Goal: Contribute content

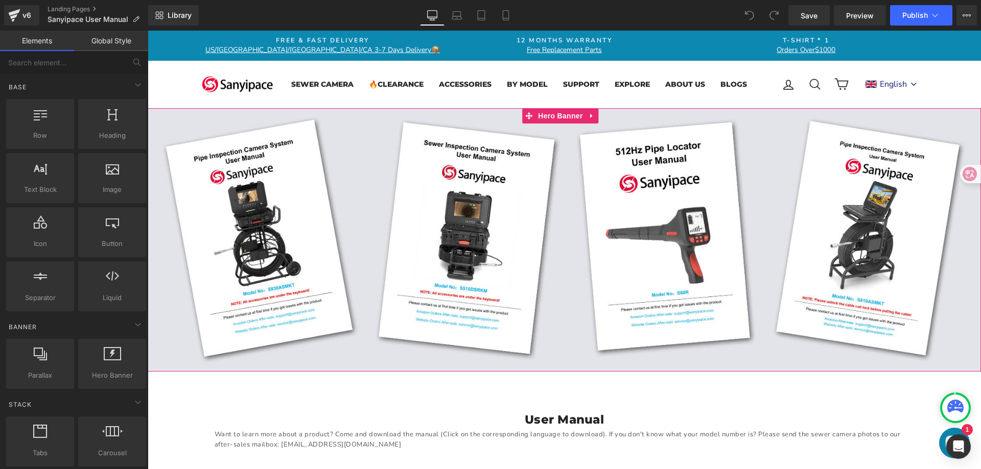
click at [616, 220] on div "Text Block" at bounding box center [564, 240] width 833 height 264
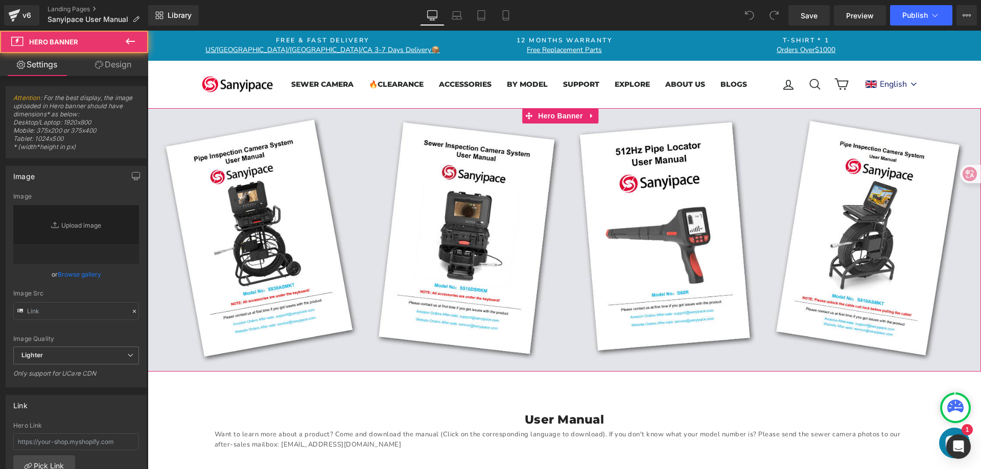
type input "[URL][DOMAIN_NAME]"
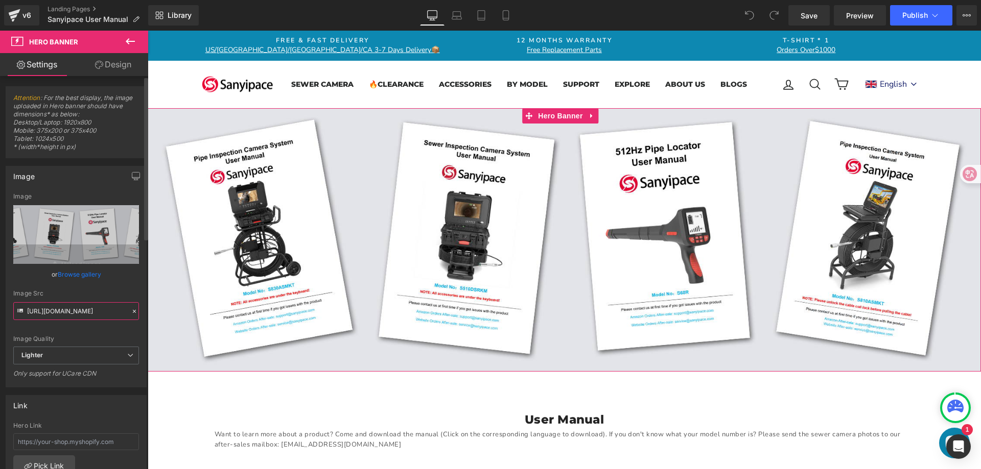
drag, startPoint x: 66, startPoint y: 314, endPoint x: 132, endPoint y: 315, distance: 66.4
click at [132, 315] on div "Image Src [URL][DOMAIN_NAME]" at bounding box center [76, 305] width 126 height 30
click at [81, 311] on input "[URL][DOMAIN_NAME]" at bounding box center [76, 311] width 126 height 18
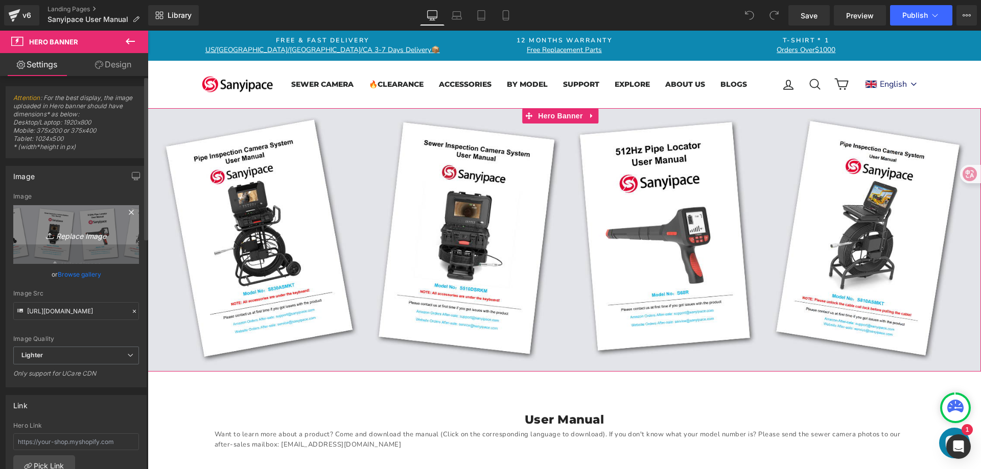
click at [75, 219] on link "Replace Image" at bounding box center [76, 234] width 126 height 59
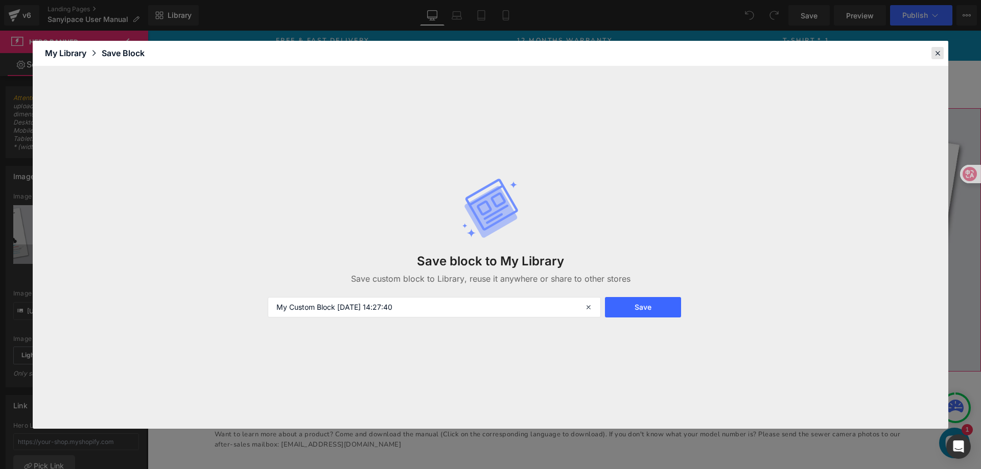
drag, startPoint x: 940, startPoint y: 53, endPoint x: 786, endPoint y: 21, distance: 157.6
click at [940, 53] on icon at bounding box center [937, 53] width 9 height 9
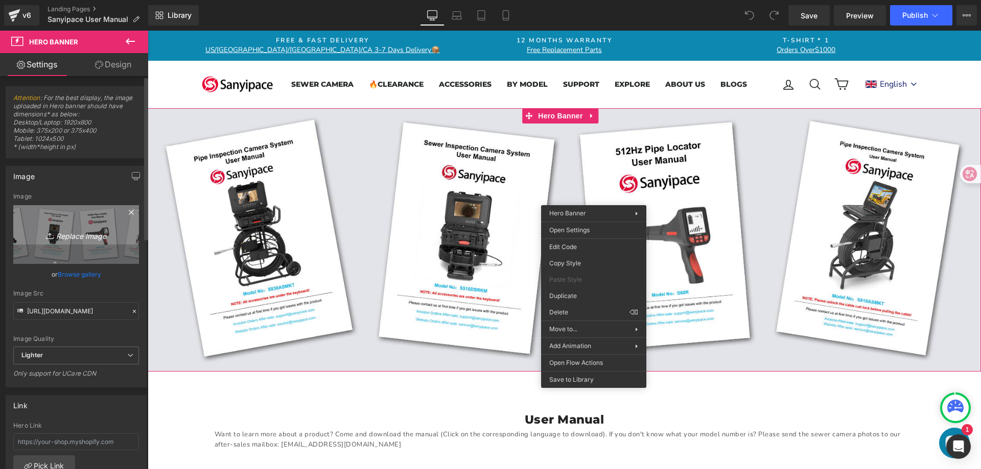
click at [87, 221] on link "Replace Image" at bounding box center [76, 234] width 126 height 59
click at [81, 231] on icon "Replace Image" at bounding box center [76, 234] width 82 height 13
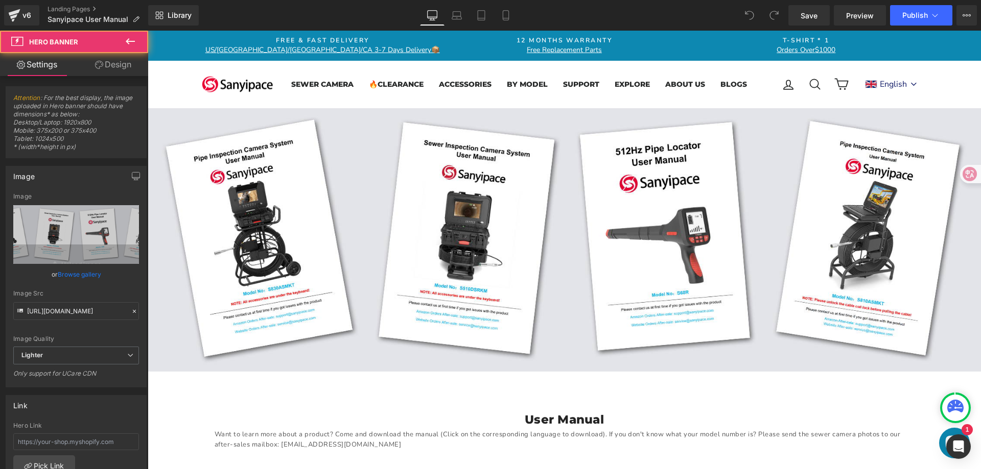
click at [590, 163] on div "Text Block" at bounding box center [564, 240] width 833 height 264
click at [518, 190] on div "Text Block" at bounding box center [564, 240] width 833 height 264
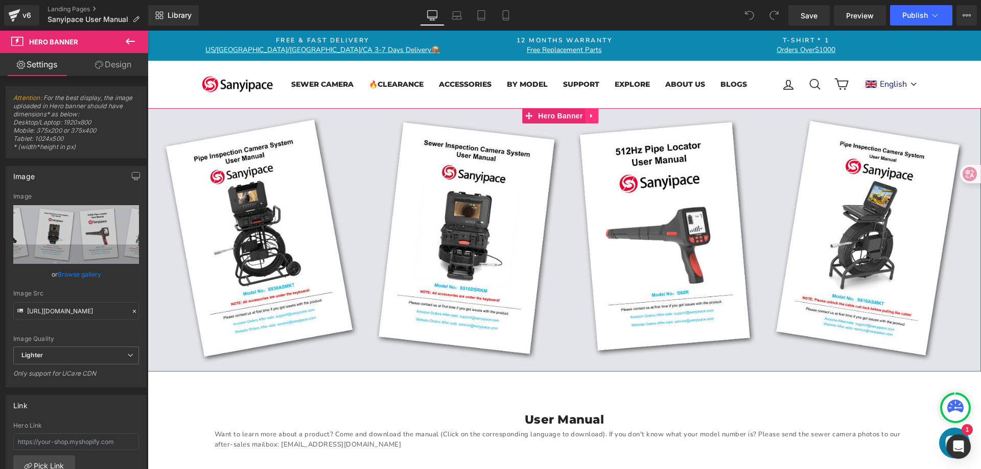
click at [592, 113] on icon at bounding box center [591, 116] width 7 height 8
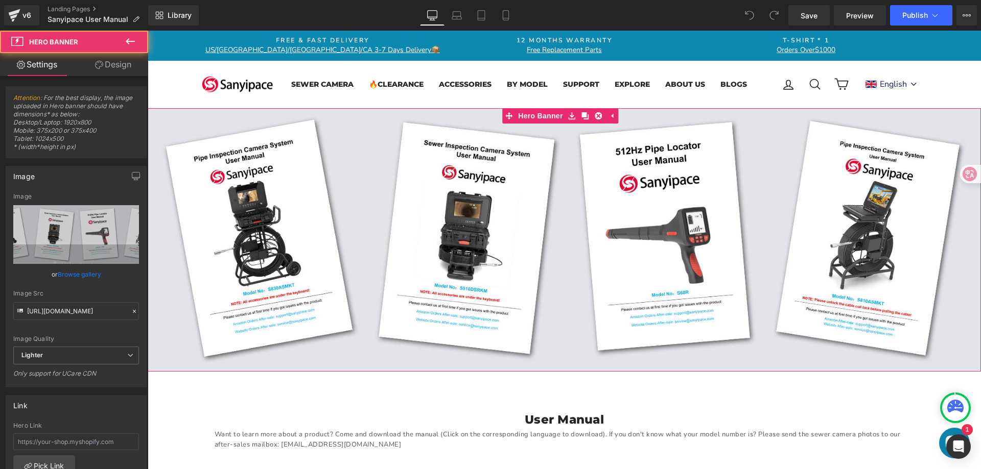
click at [566, 199] on div "Text Block" at bounding box center [564, 240] width 833 height 264
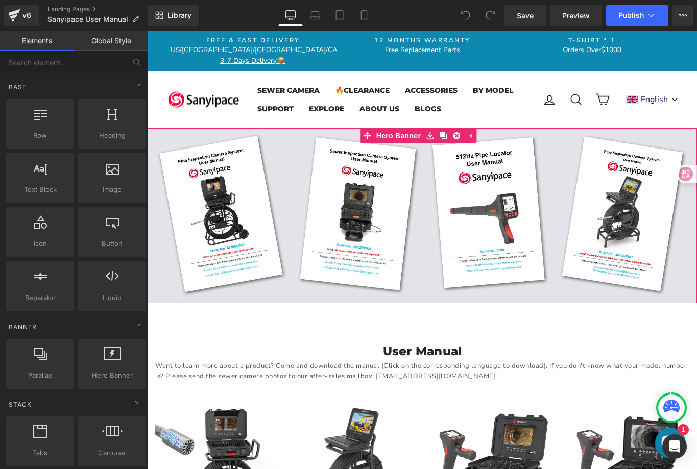
click at [515, 180] on div "Text Block" at bounding box center [423, 215] width 550 height 175
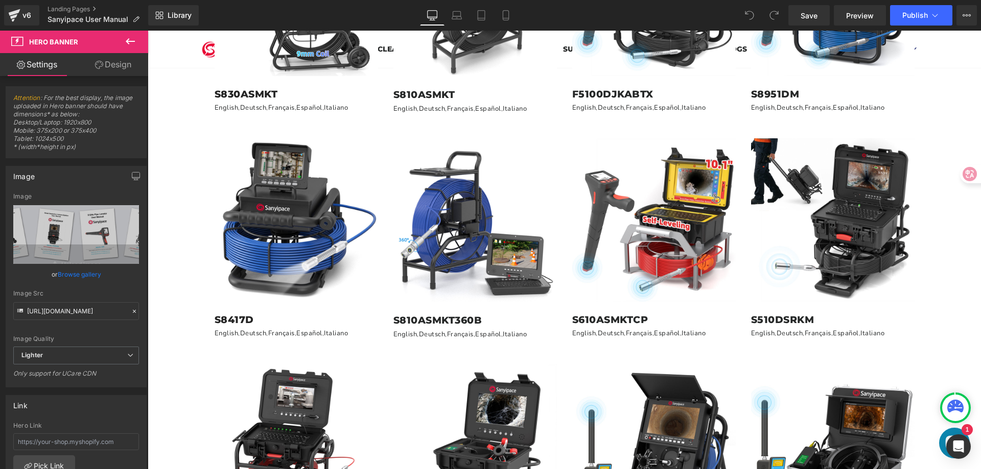
scroll to position [817, 0]
